Goal: Transaction & Acquisition: Purchase product/service

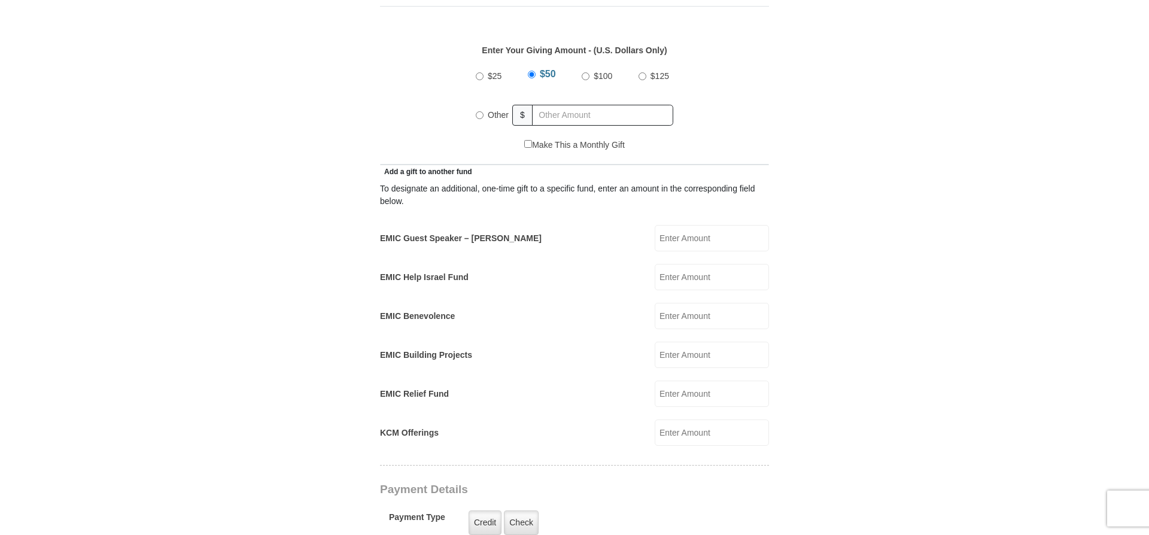
scroll to position [560, 0]
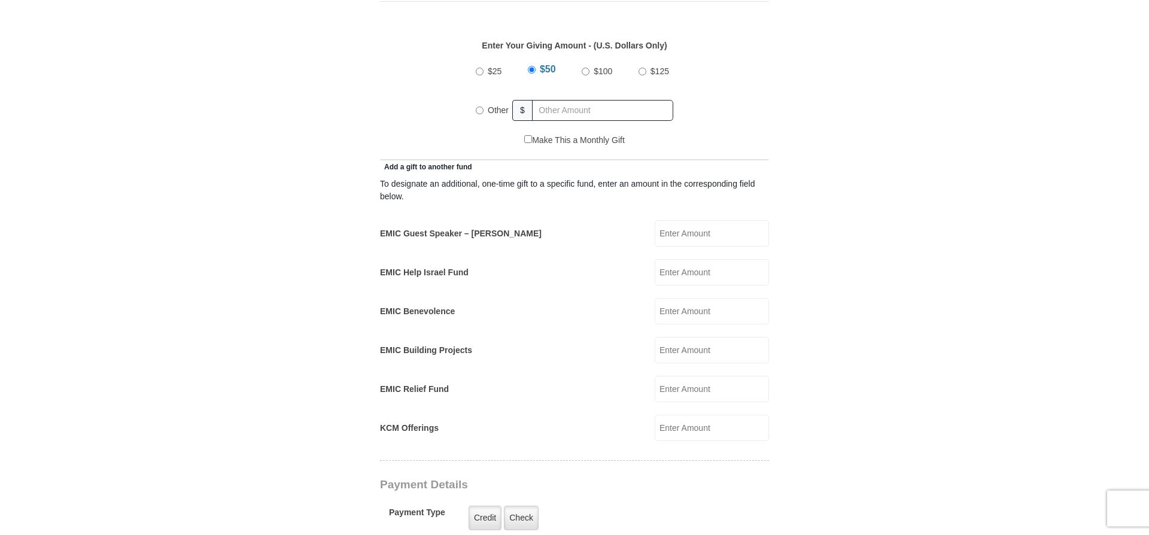
click at [477, 107] on input "Other" at bounding box center [480, 111] width 8 height 8
radio input "true"
click at [810, 101] on form "[GEOGRAPHIC_DATA][DEMOGRAPHIC_DATA] Online Giving Because of gifts like yours, …" at bounding box center [574, 383] width 682 height 1790
click at [573, 100] on input "30.00" at bounding box center [604, 110] width 137 height 21
type input "3"
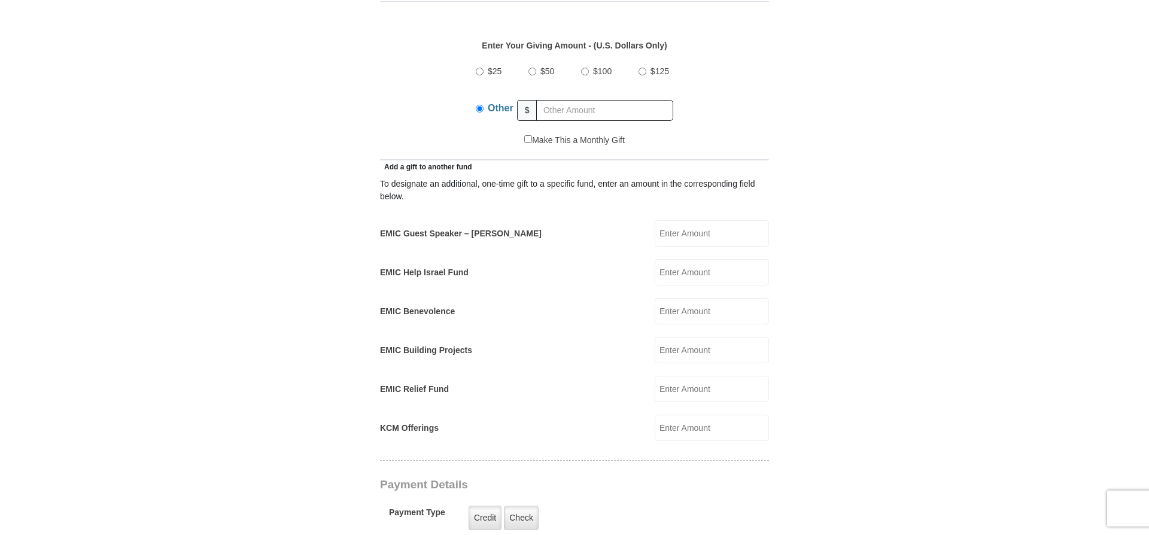
click at [670, 259] on input "EMIC Help Israel Fund" at bounding box center [712, 272] width 114 height 26
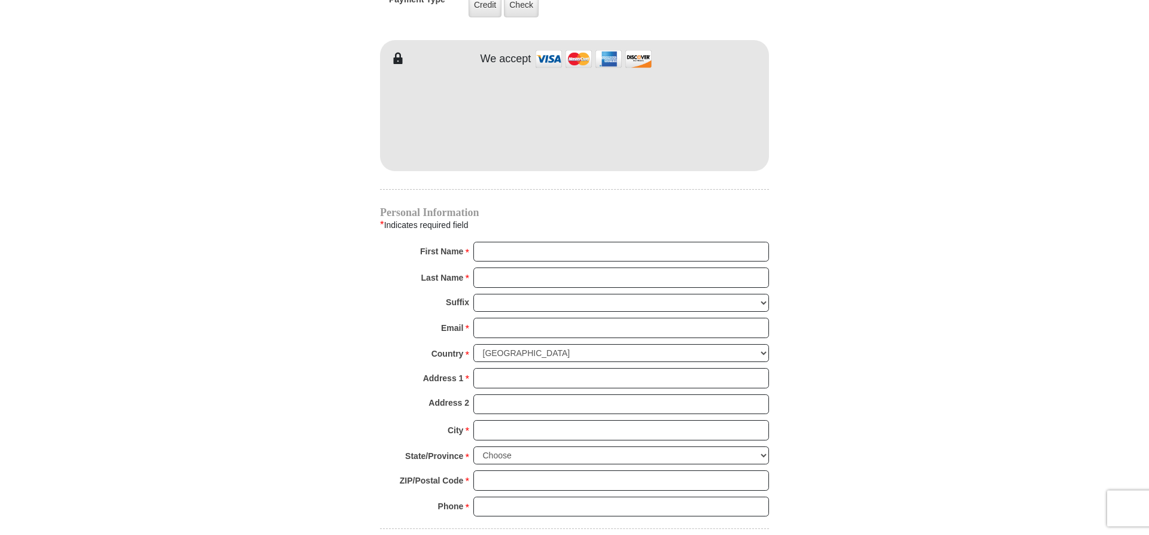
scroll to position [1066, 0]
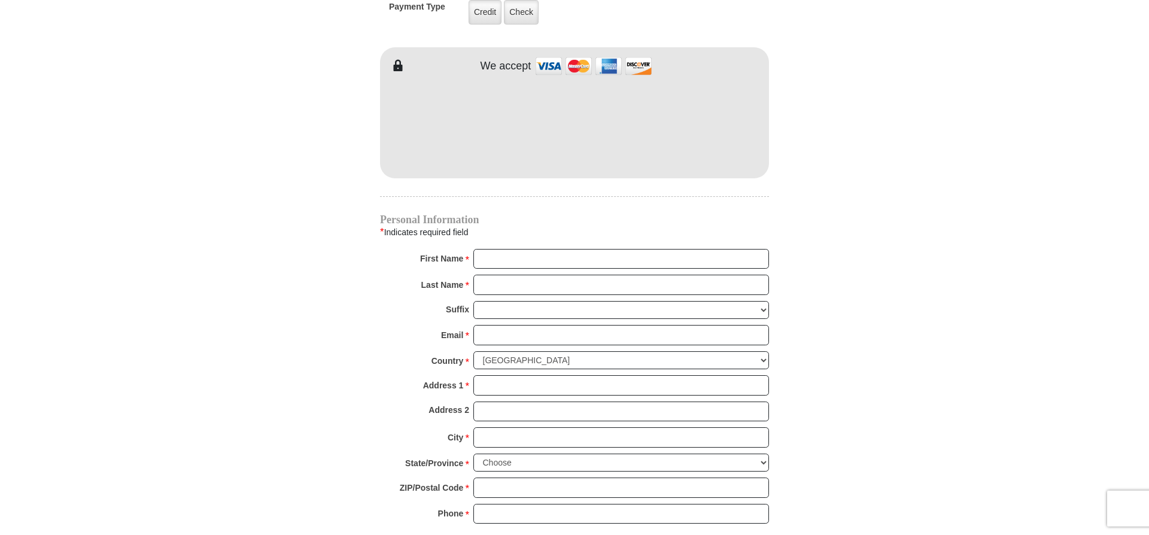
type input "30.00"
click at [485, 251] on input "First Name *" at bounding box center [622, 259] width 296 height 20
type input "Car"
type input "[STREET_ADDRESS]"
type input "[PERSON_NAME]"
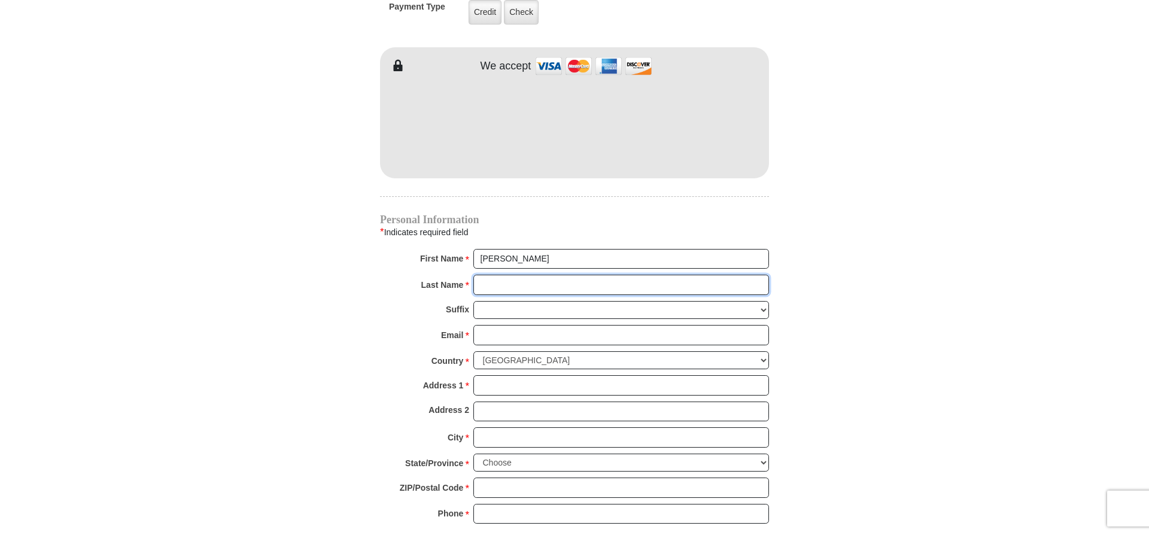
type input "[PERSON_NAME]"
type input "[EMAIL_ADDRESS][DOMAIN_NAME]"
type input "[STREET_ADDRESS]"
click at [490, 380] on input "Address 1 *" at bounding box center [622, 385] width 296 height 20
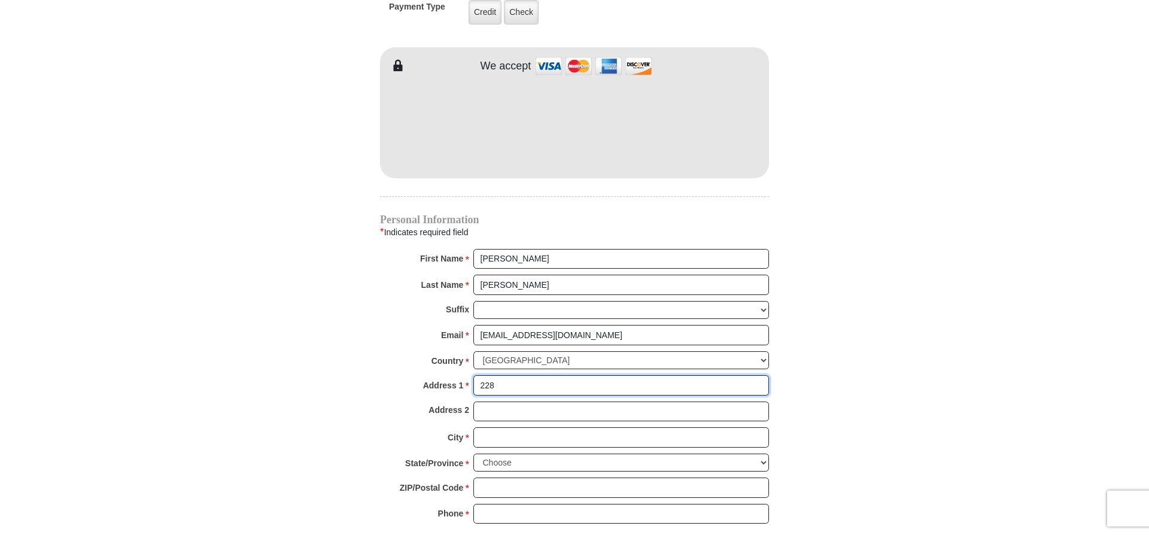
type input "[STREET_ADDRESS]"
type input "Port Jervis"
select select "NY"
type input "12771-2234"
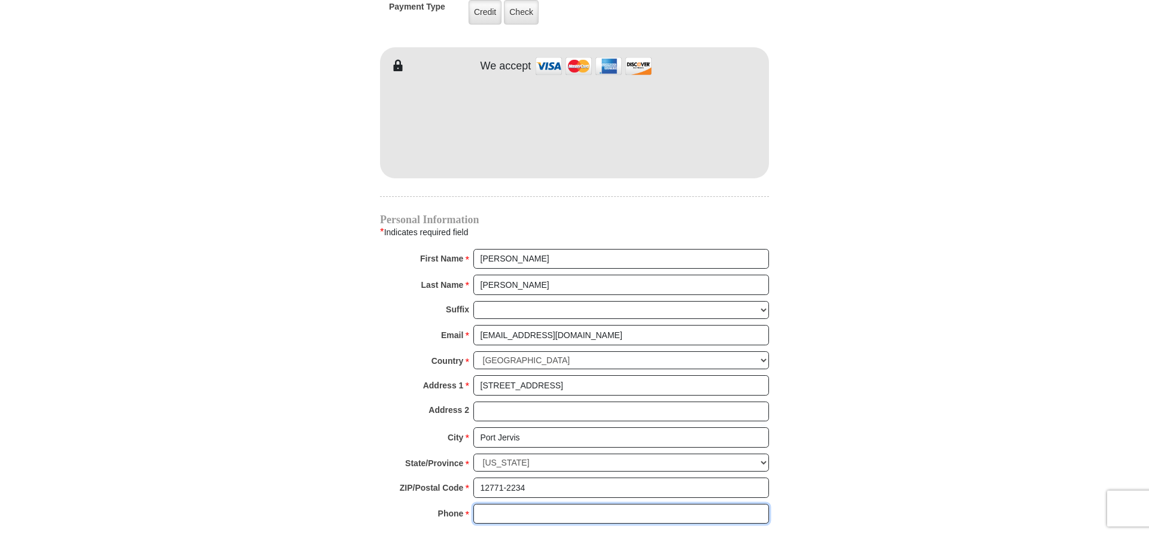
type input "8458561808"
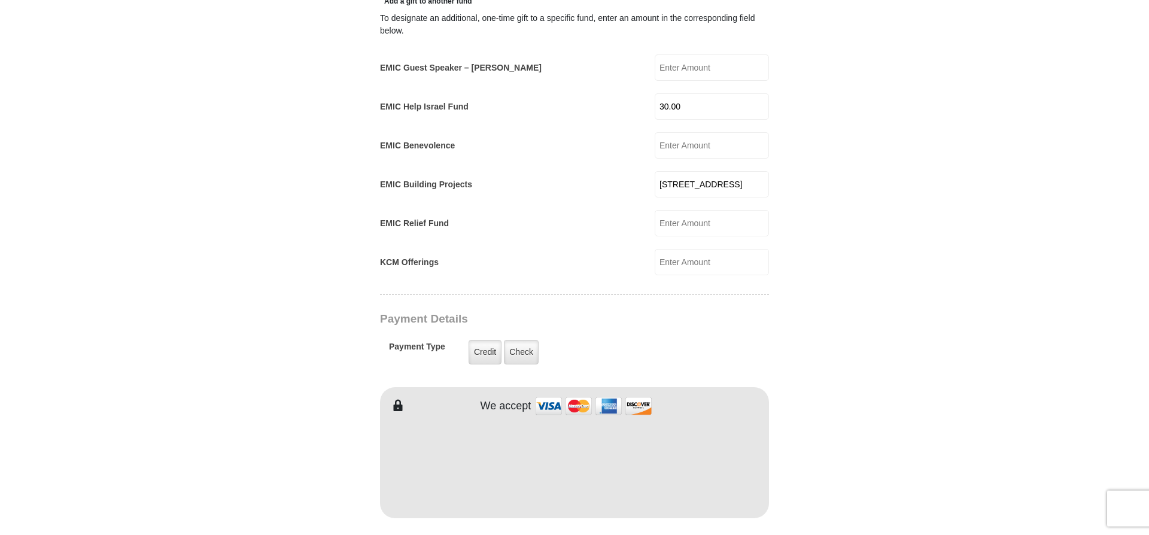
scroll to position [689, 0]
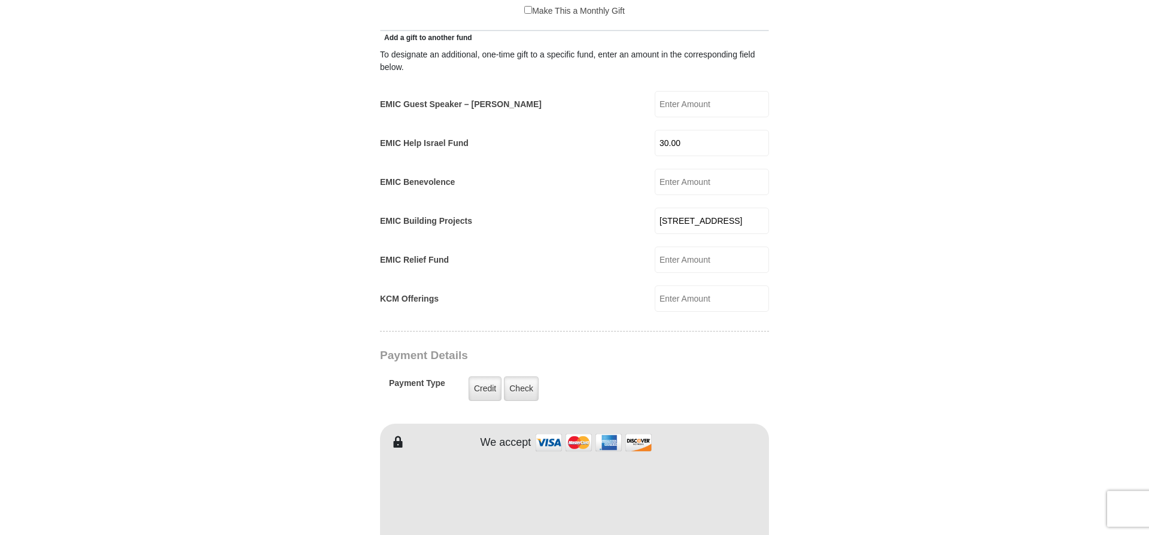
click at [726, 208] on input "[STREET_ADDRESS]" at bounding box center [712, 221] width 114 height 26
type input "2"
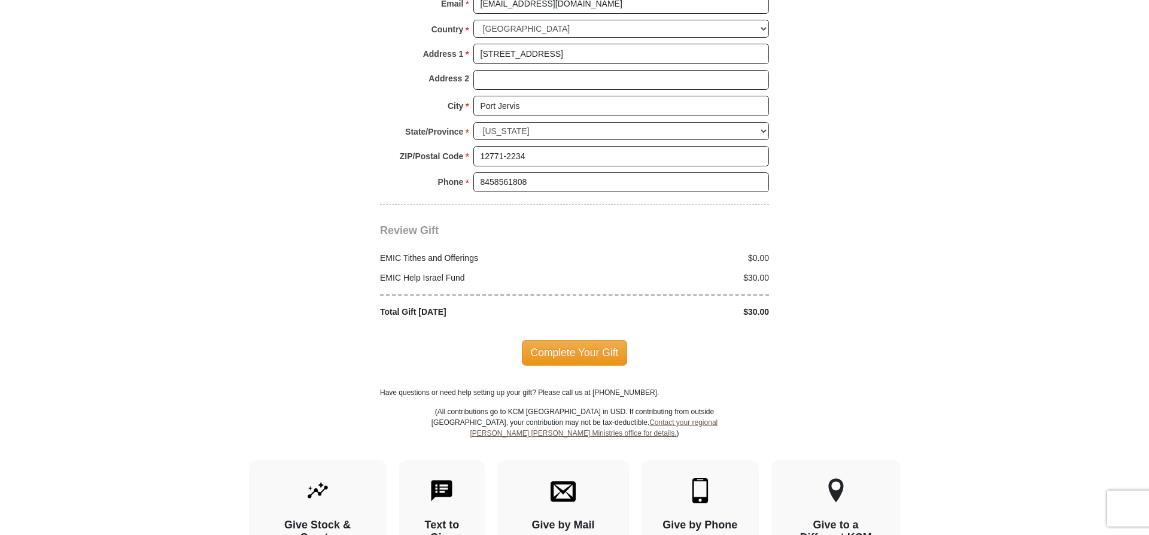
scroll to position [1410, 0]
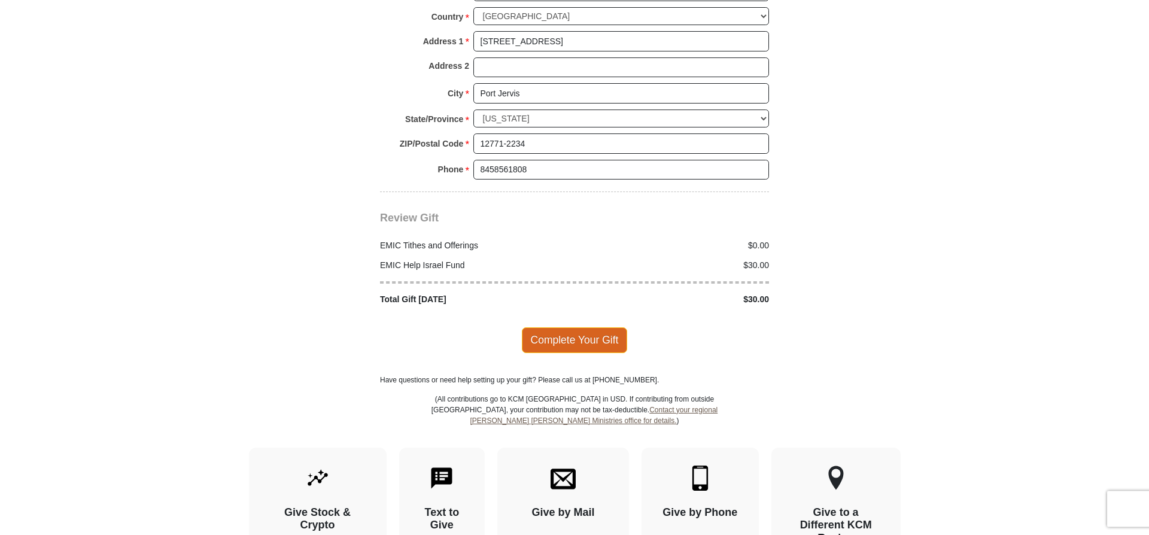
click at [578, 332] on span "Complete Your Gift" at bounding box center [575, 339] width 106 height 25
